Goal: Information Seeking & Learning: Find specific fact

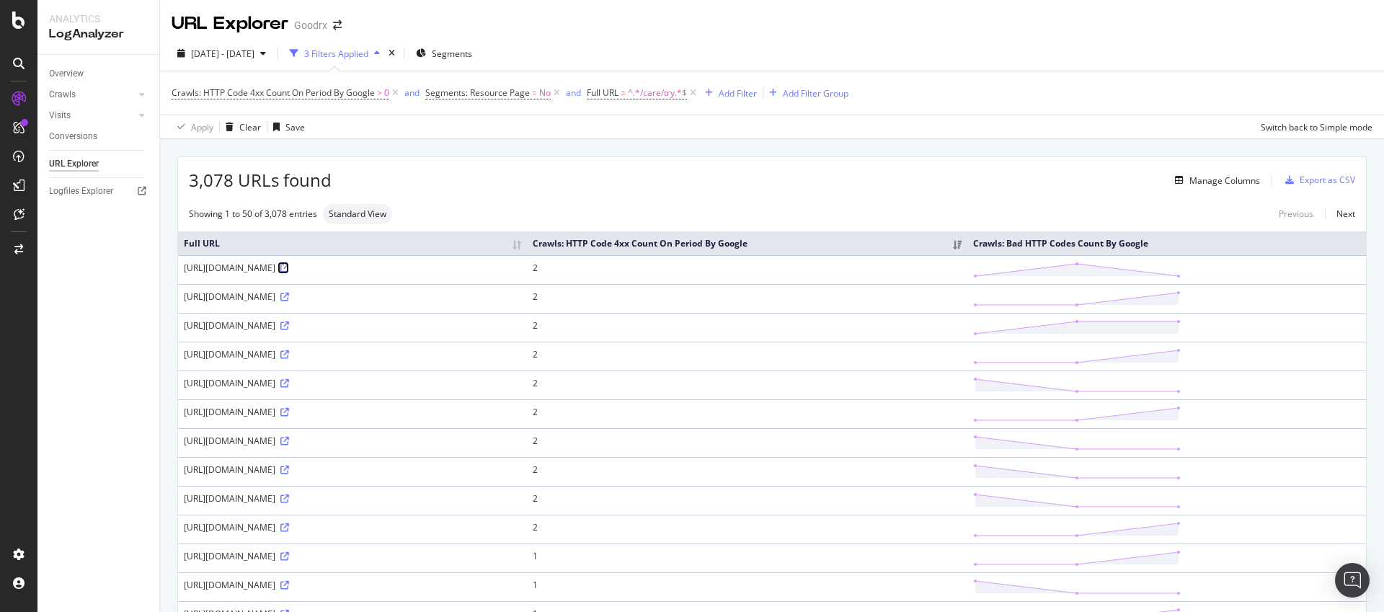
click at [289, 273] on icon at bounding box center [284, 268] width 9 height 9
click at [254, 53] on span "[DATE] - [DATE]" at bounding box center [222, 54] width 63 height 12
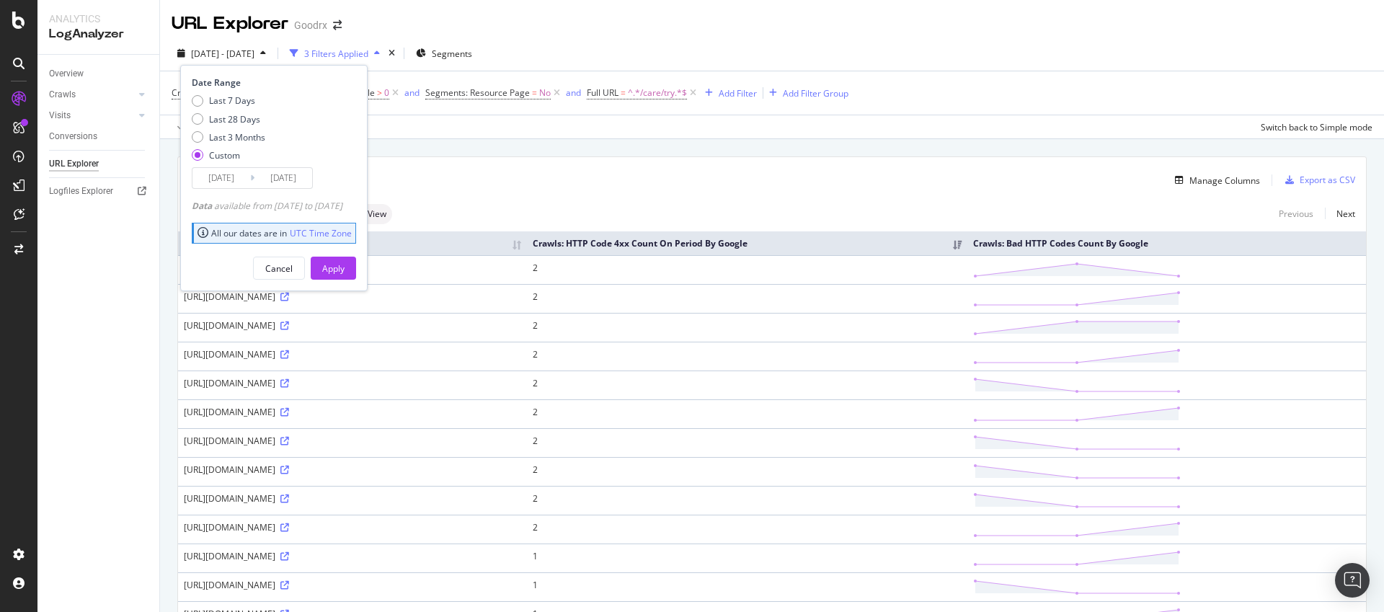
click at [296, 179] on input "[DATE]" at bounding box center [283, 178] width 58 height 20
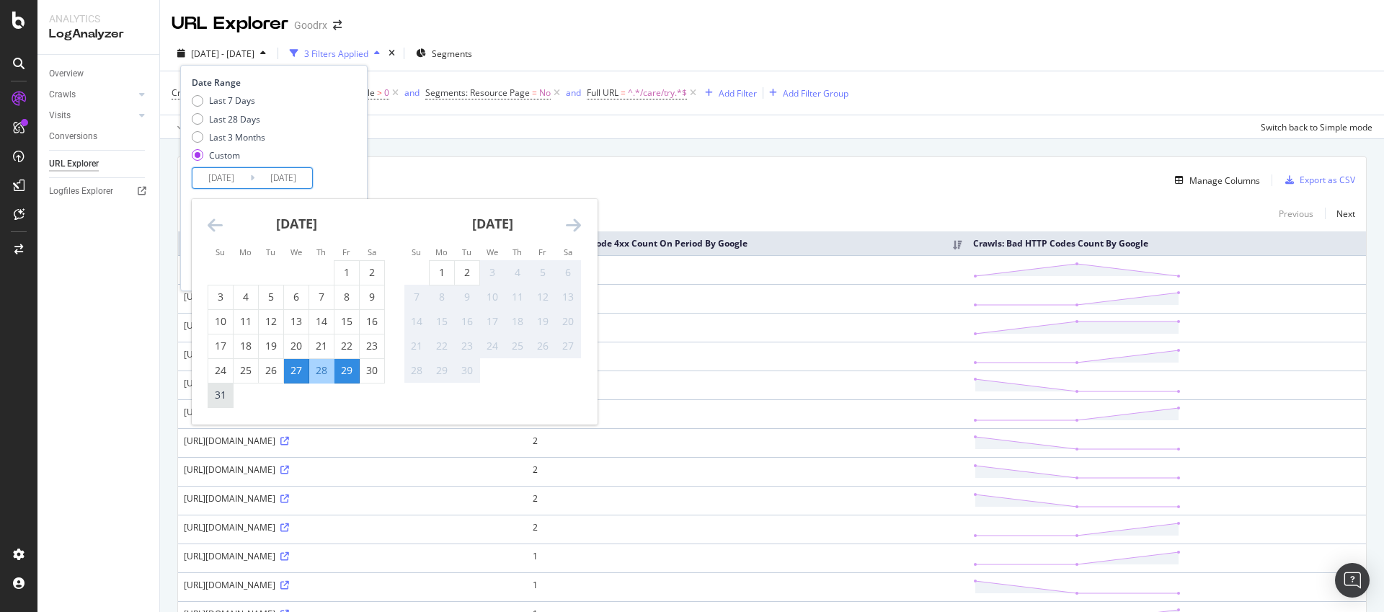
click at [227, 395] on div "31" at bounding box center [220, 395] width 25 height 14
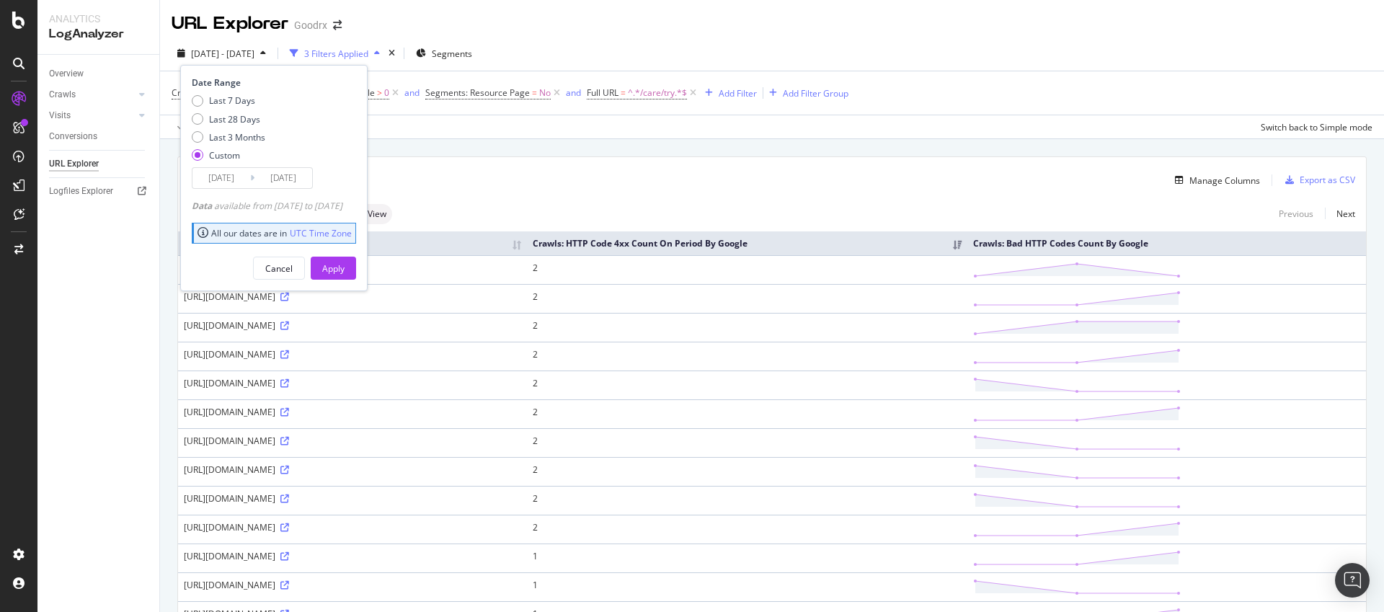
click at [298, 179] on input "[DATE]" at bounding box center [283, 178] width 58 height 20
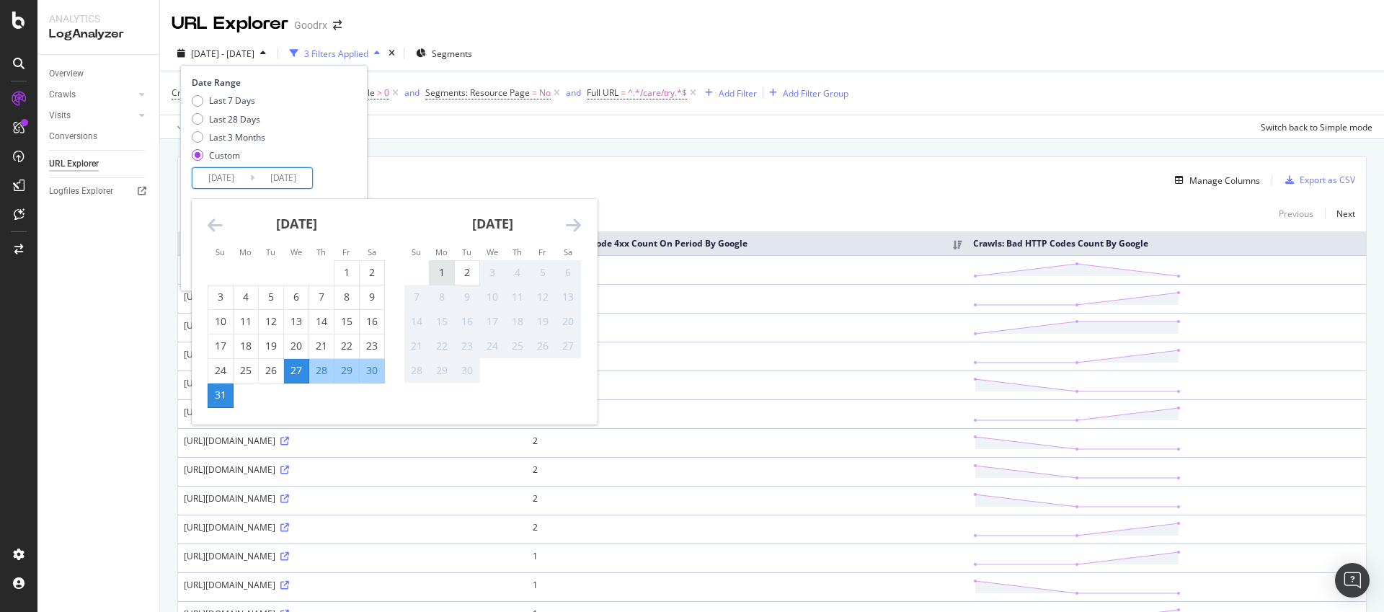
click at [448, 272] on div "1" at bounding box center [442, 272] width 25 height 14
type input "[DATE]"
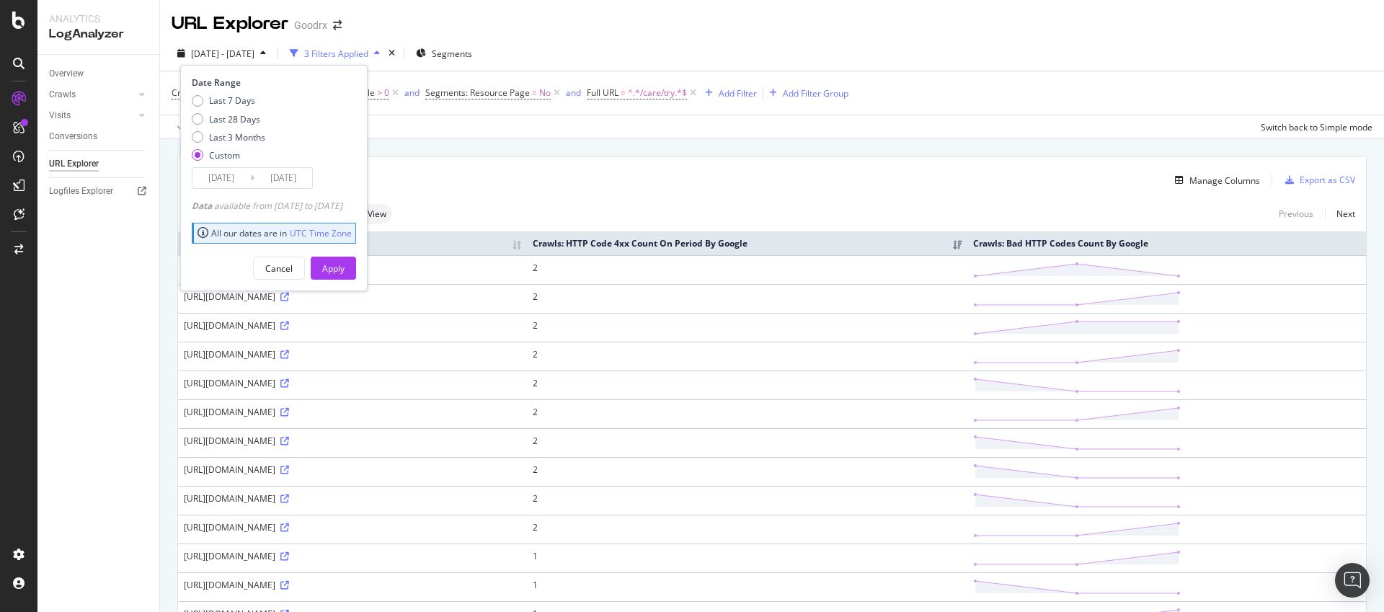
click at [527, 192] on div "3,078 URLs found Manage Columns Export as CSV" at bounding box center [772, 174] width 1188 height 35
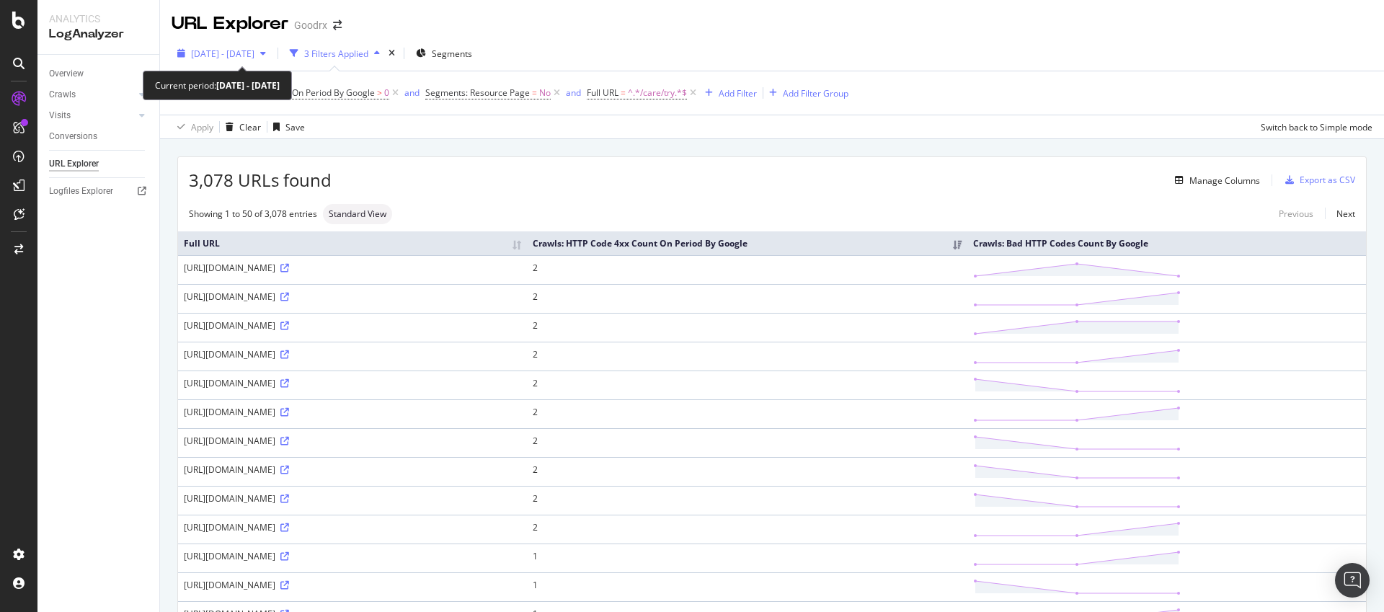
click at [254, 48] on span "[DATE] - [DATE]" at bounding box center [222, 54] width 63 height 12
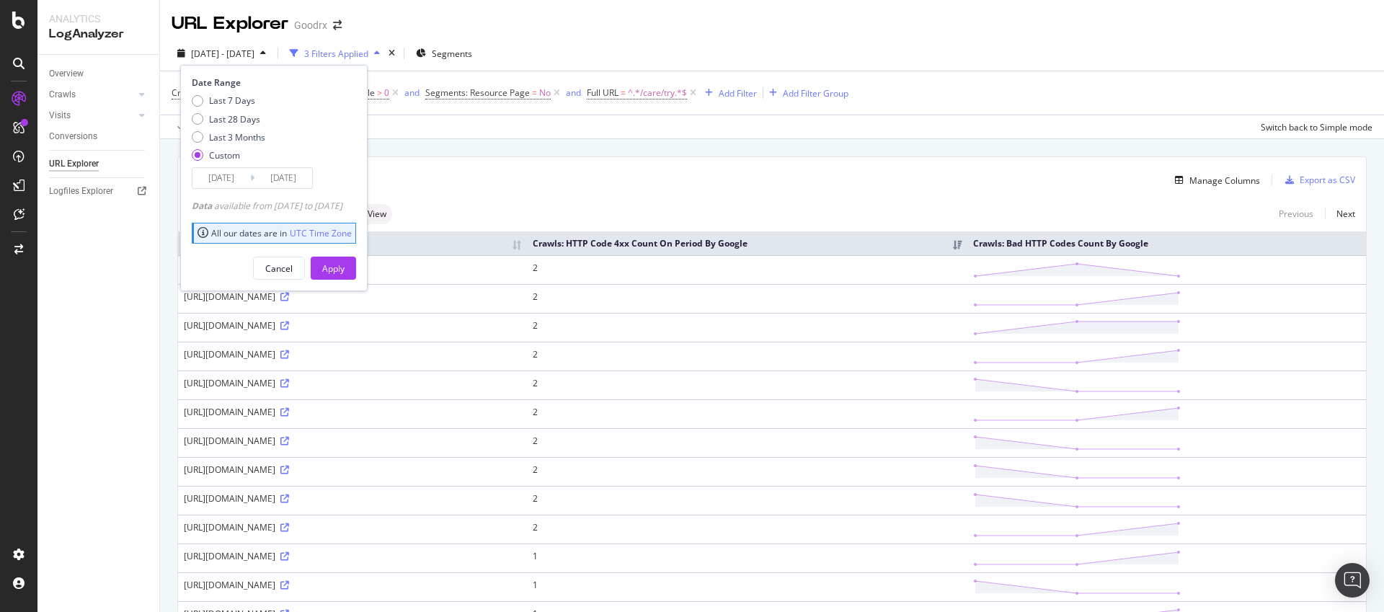
click at [279, 169] on input "[DATE]" at bounding box center [283, 178] width 58 height 20
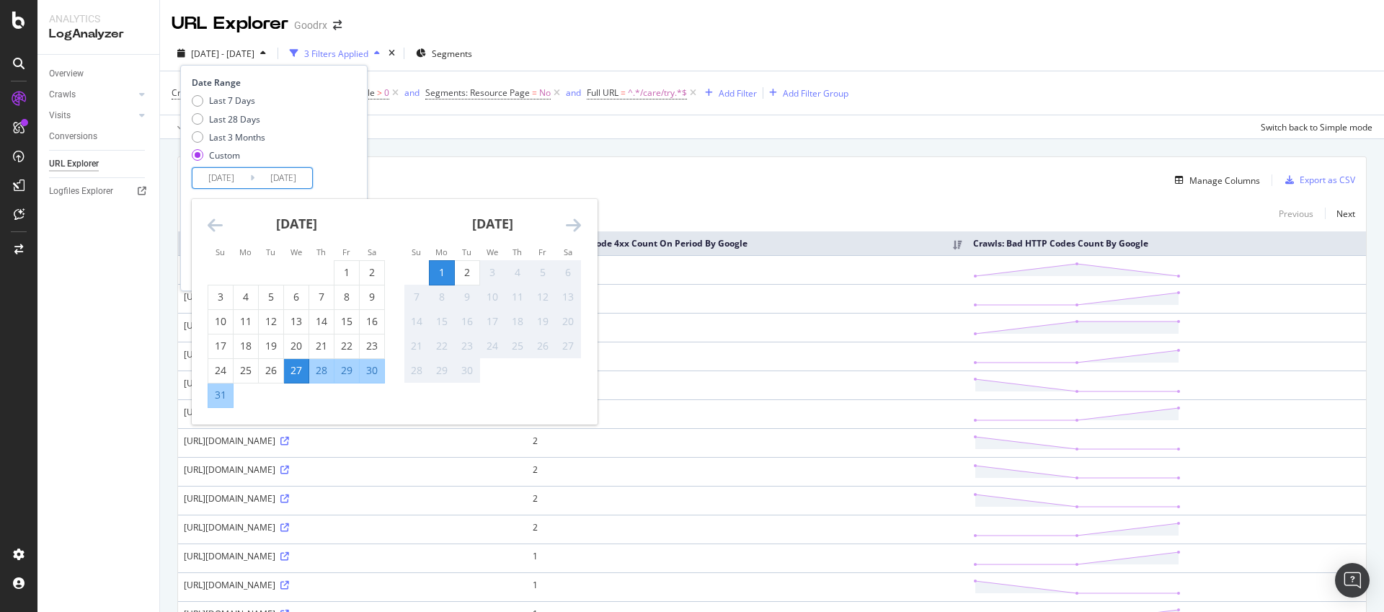
click at [436, 262] on div "1" at bounding box center [442, 273] width 25 height 24
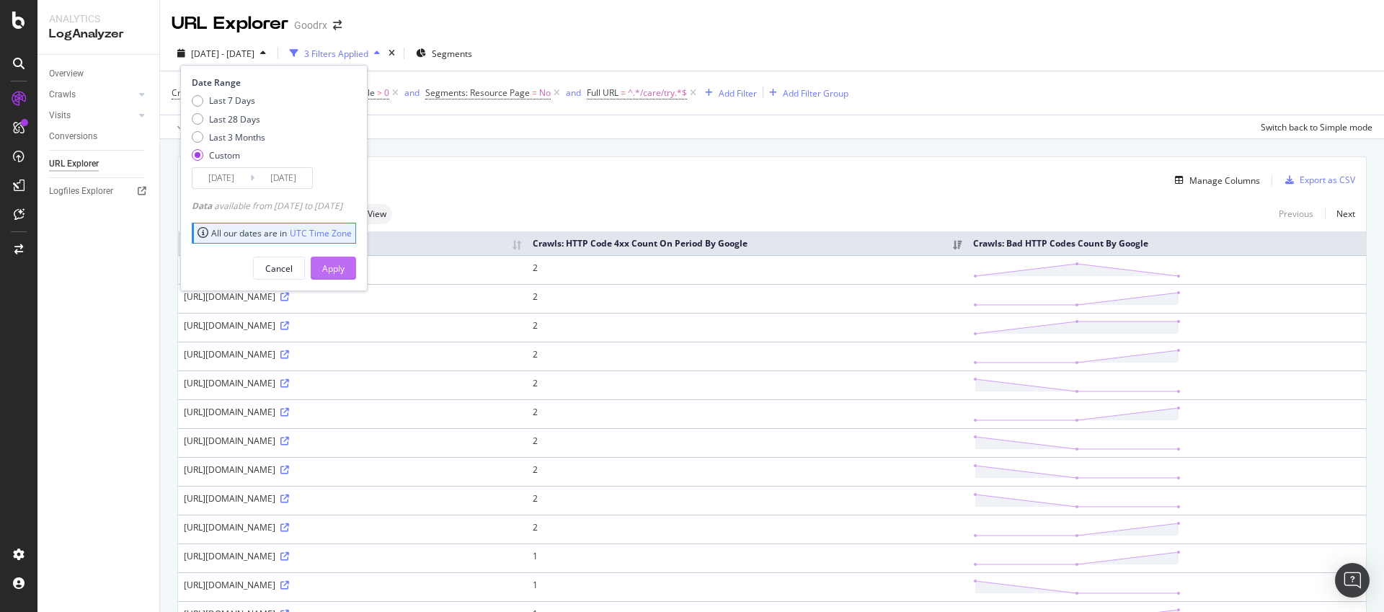
click at [356, 258] on button "Apply" at bounding box center [333, 268] width 45 height 23
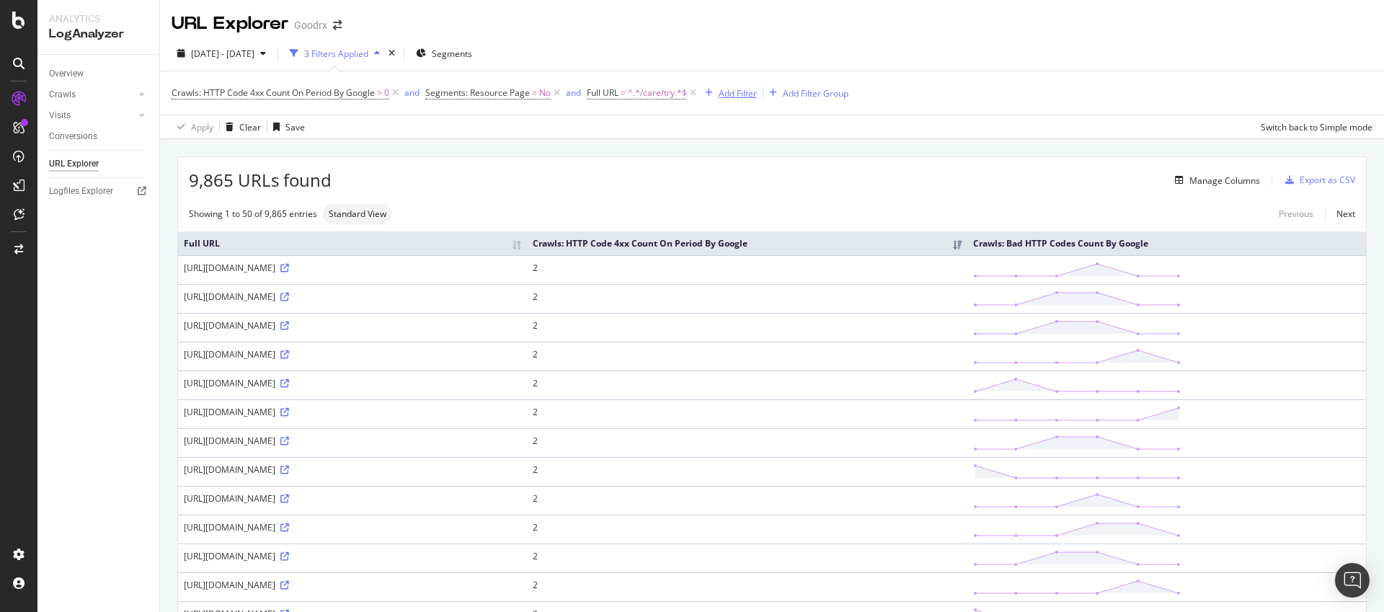
click at [745, 96] on div "Add Filter" at bounding box center [738, 93] width 38 height 12
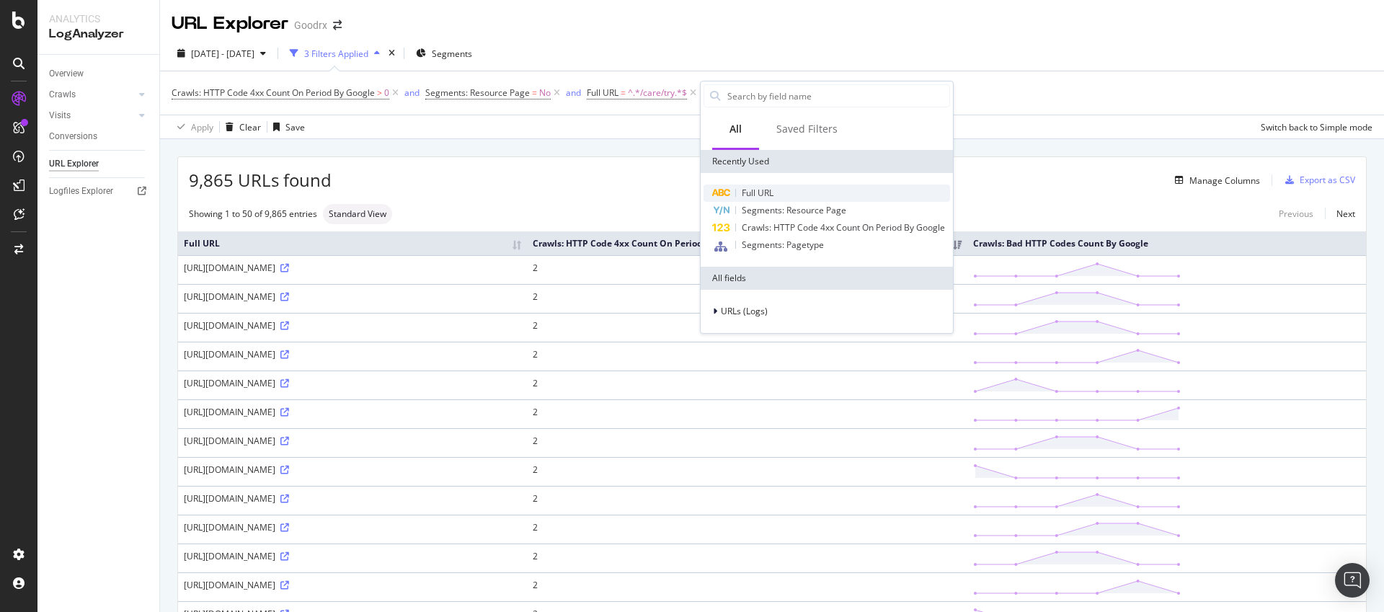
click at [763, 191] on span "Full URL" at bounding box center [758, 193] width 32 height 12
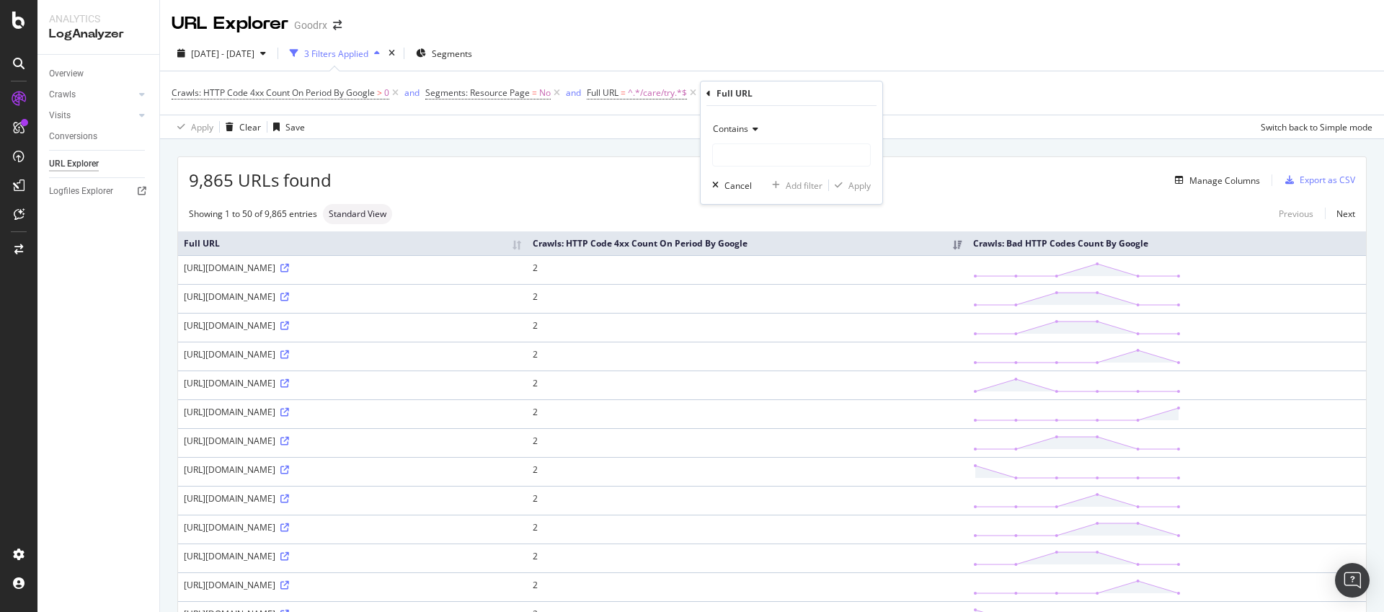
click at [740, 120] on div "Contains" at bounding box center [791, 129] width 159 height 23
drag, startPoint x: 758, startPoint y: 285, endPoint x: 755, endPoint y: 267, distance: 18.3
click at [758, 285] on span "Doesn't contain" at bounding box center [750, 290] width 63 height 12
click at [743, 156] on input "text" at bounding box center [791, 154] width 157 height 23
type input "/uti/"
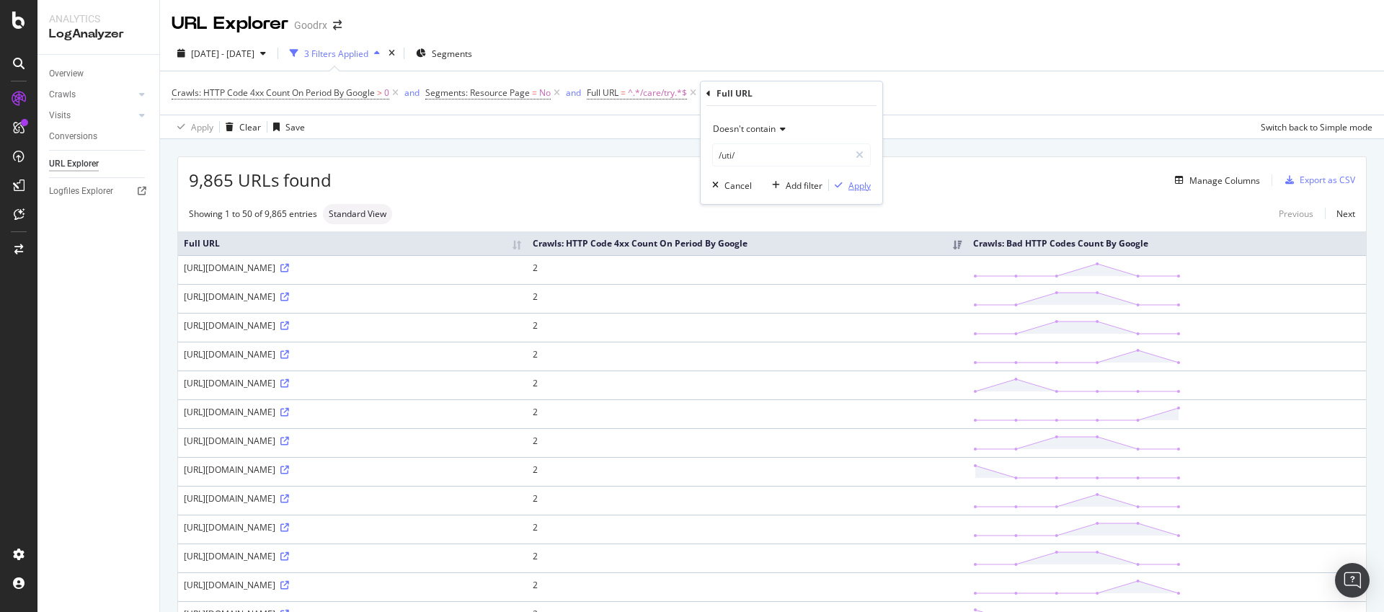
click at [856, 188] on div "Apply" at bounding box center [860, 186] width 22 height 12
click at [280, 273] on icon at bounding box center [284, 268] width 9 height 9
click at [815, 93] on icon at bounding box center [811, 93] width 12 height 14
click at [671, 190] on div "9,865 URLs found Manage Columns Export as CSV" at bounding box center [772, 174] width 1188 height 35
click at [521, 274] on div "[URL][DOMAIN_NAME]" at bounding box center [352, 268] width 337 height 12
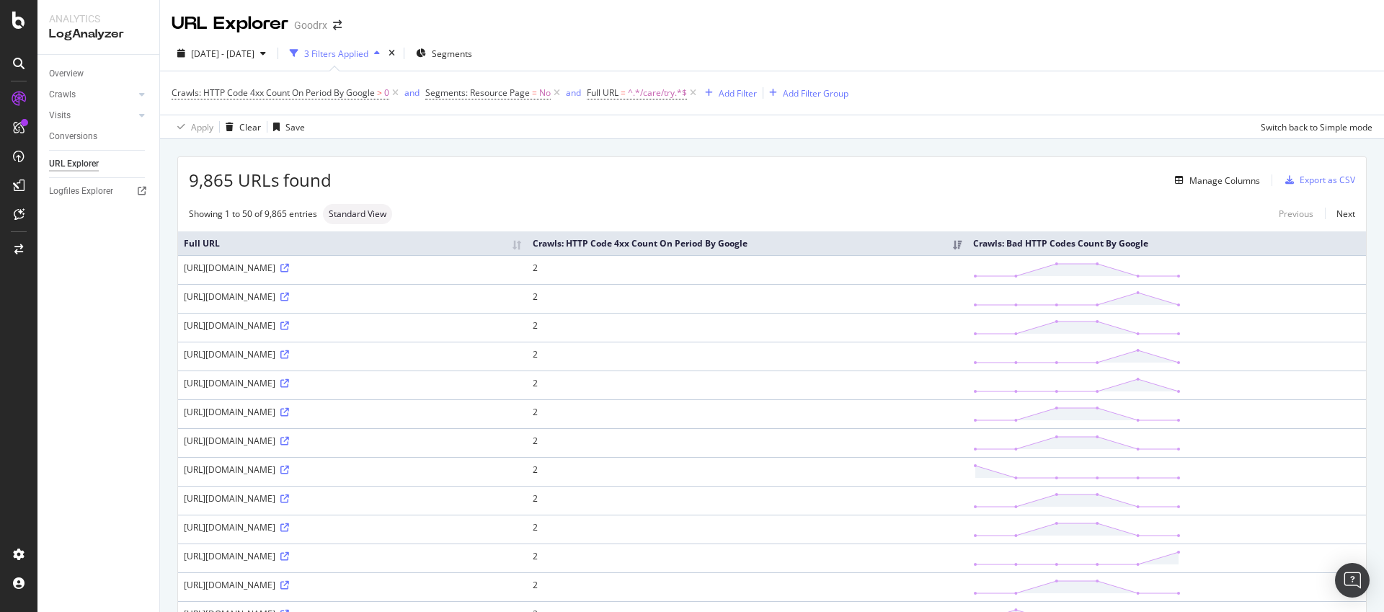
click at [521, 274] on div "[URL][DOMAIN_NAME]" at bounding box center [352, 268] width 337 height 12
copy div "[URL][DOMAIN_NAME]"
click at [289, 273] on icon at bounding box center [284, 268] width 9 height 9
